Goal: Information Seeking & Learning: Learn about a topic

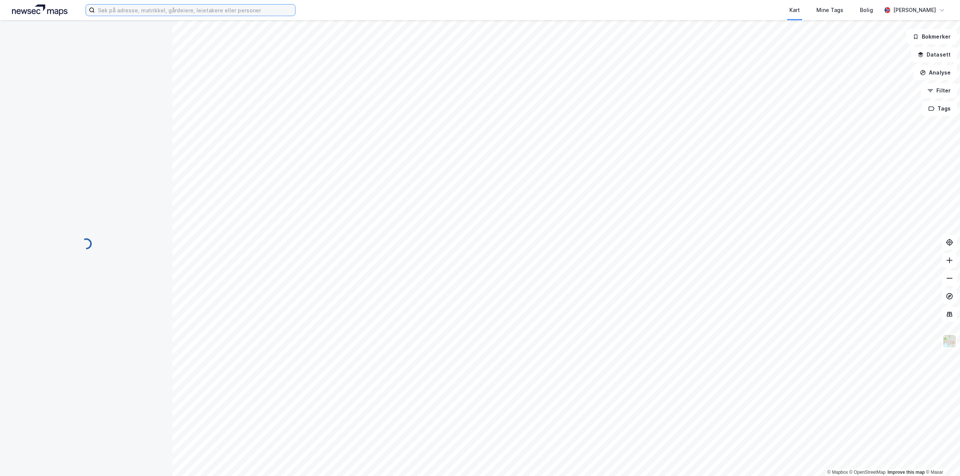
click at [152, 12] on input at bounding box center [195, 9] width 200 height 11
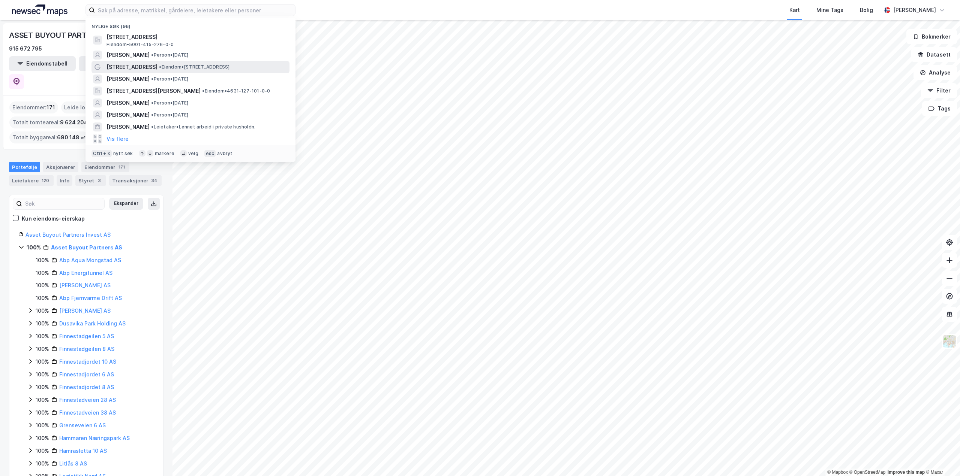
click at [133, 72] on div "[STREET_ADDRESS] • Eiendom • [STREET_ADDRESS]" at bounding box center [190, 67] width 198 height 12
